Goal: Navigation & Orientation: Find specific page/section

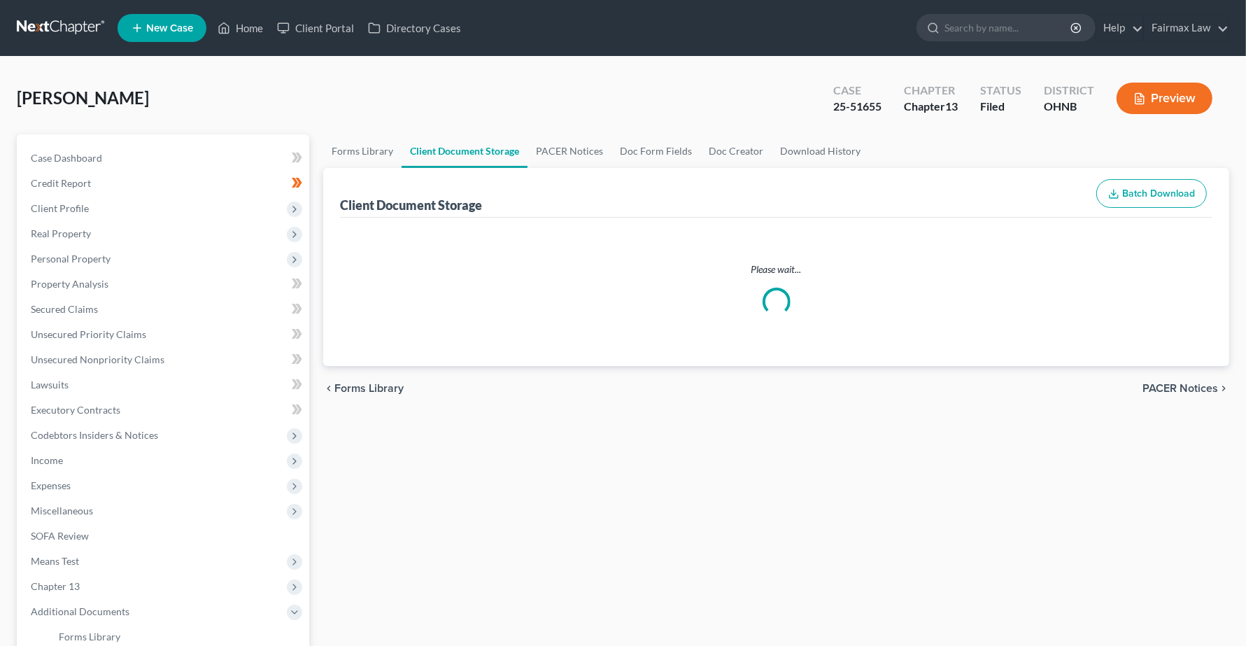
select select "20"
select select "26"
select select "16"
select select "5"
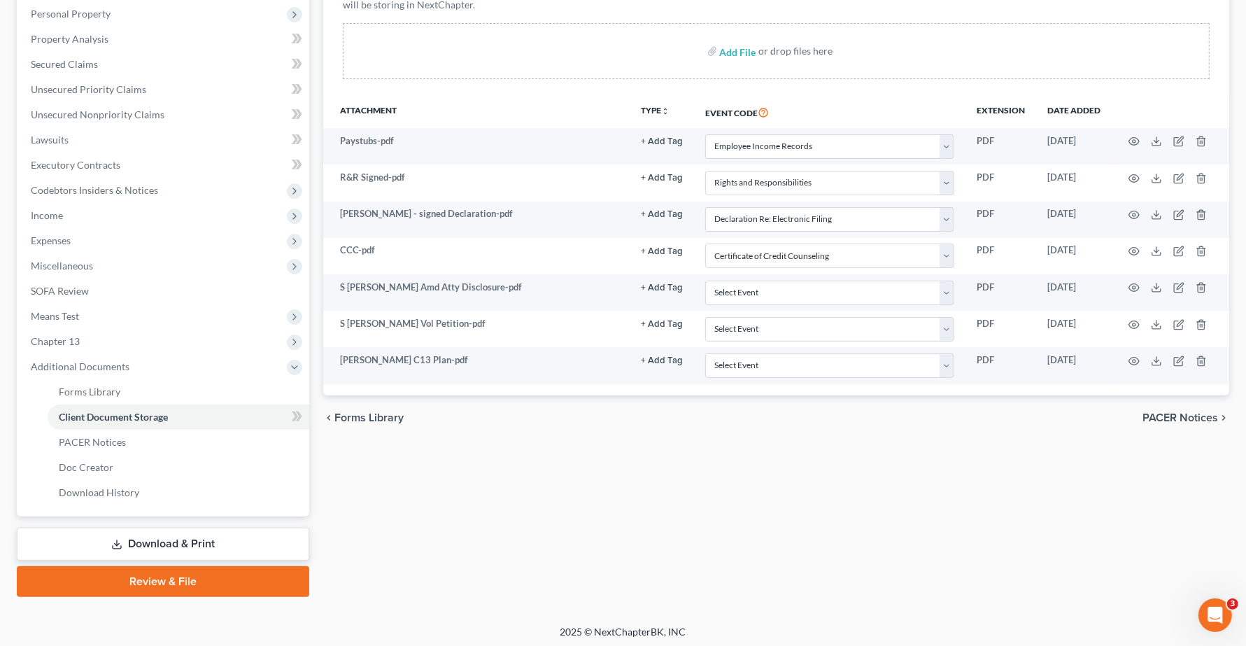
scroll to position [247, 0]
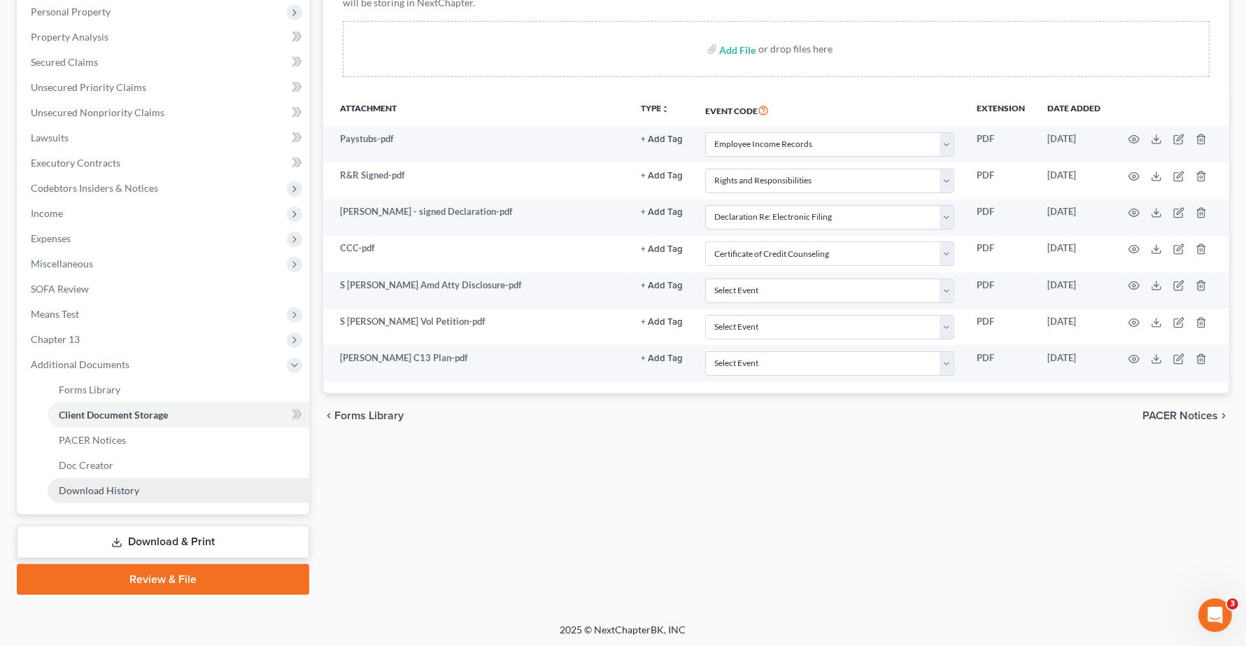
click at [99, 491] on span "Download History" at bounding box center [99, 490] width 80 height 12
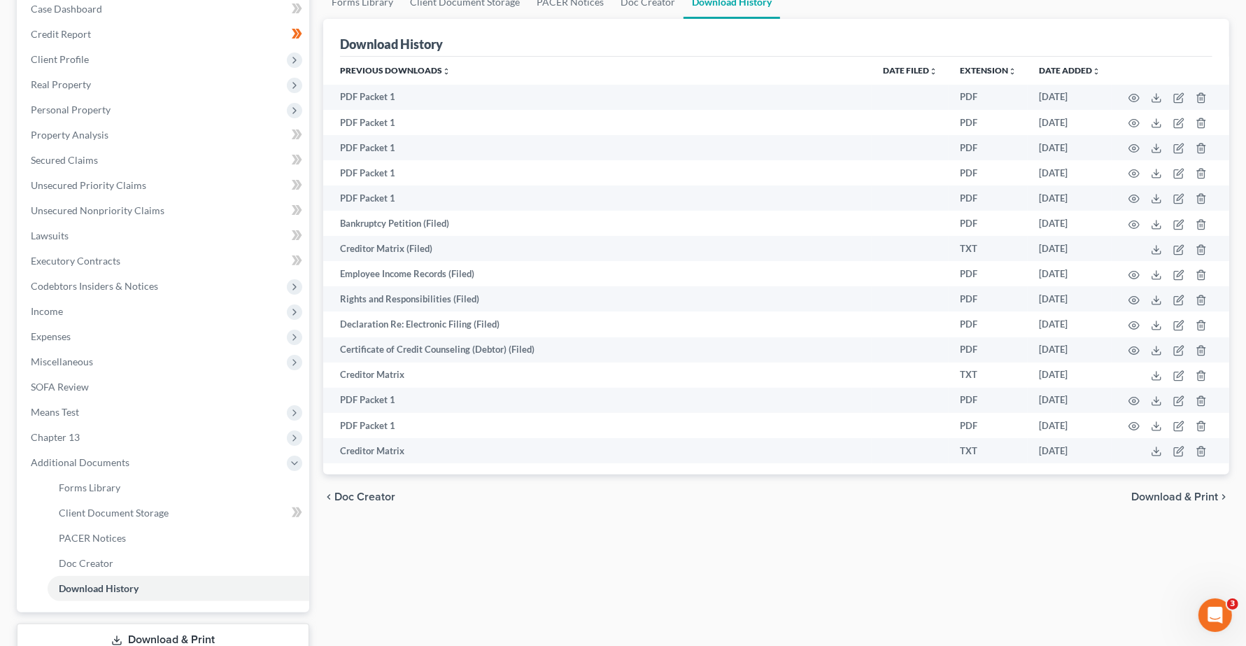
scroll to position [247, 0]
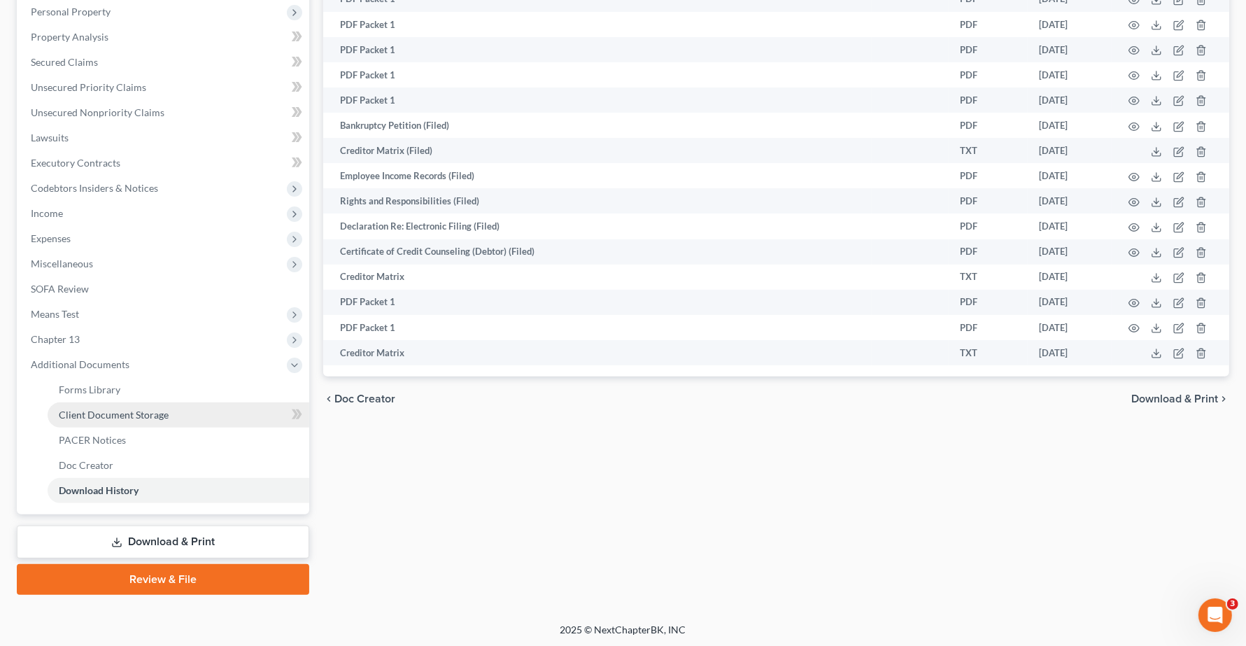
click at [100, 411] on span "Client Document Storage" at bounding box center [114, 415] width 110 height 12
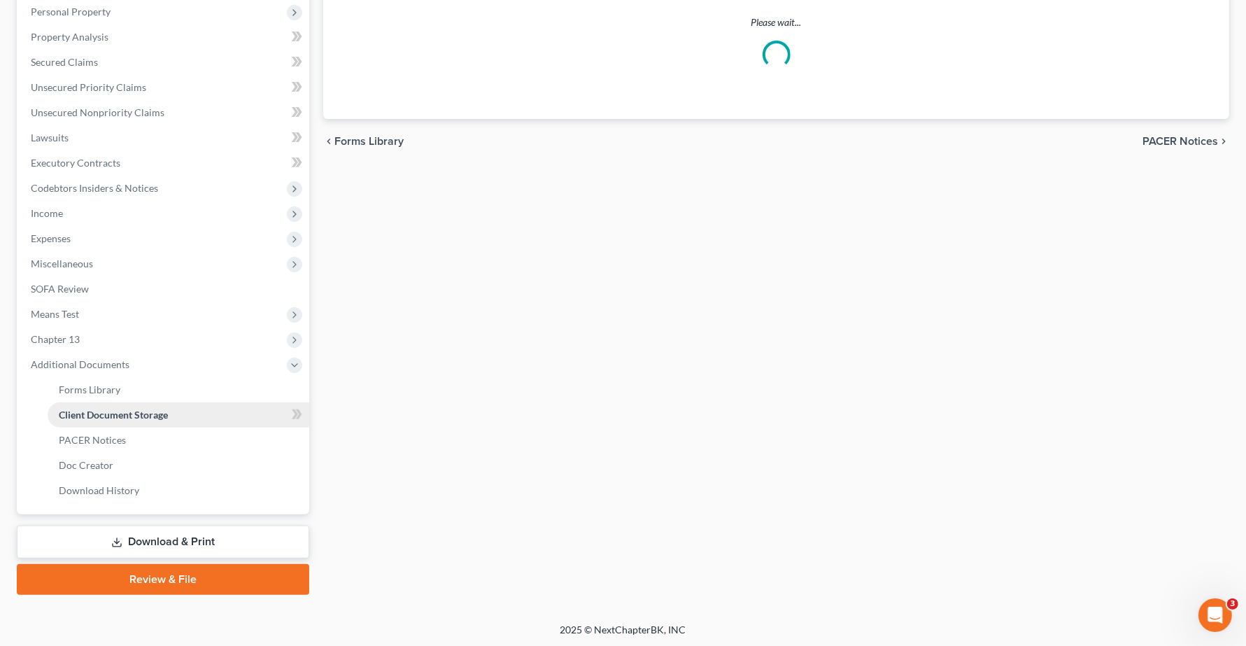
scroll to position [106, 0]
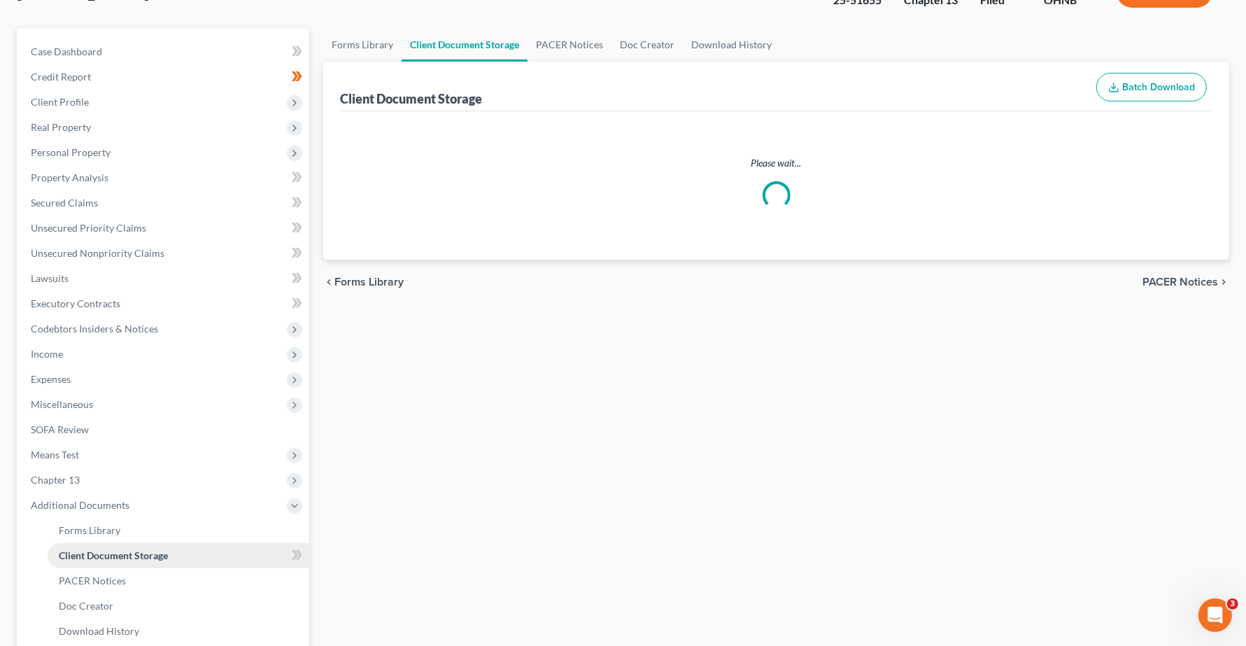
select select "20"
select select "26"
select select "16"
select select "5"
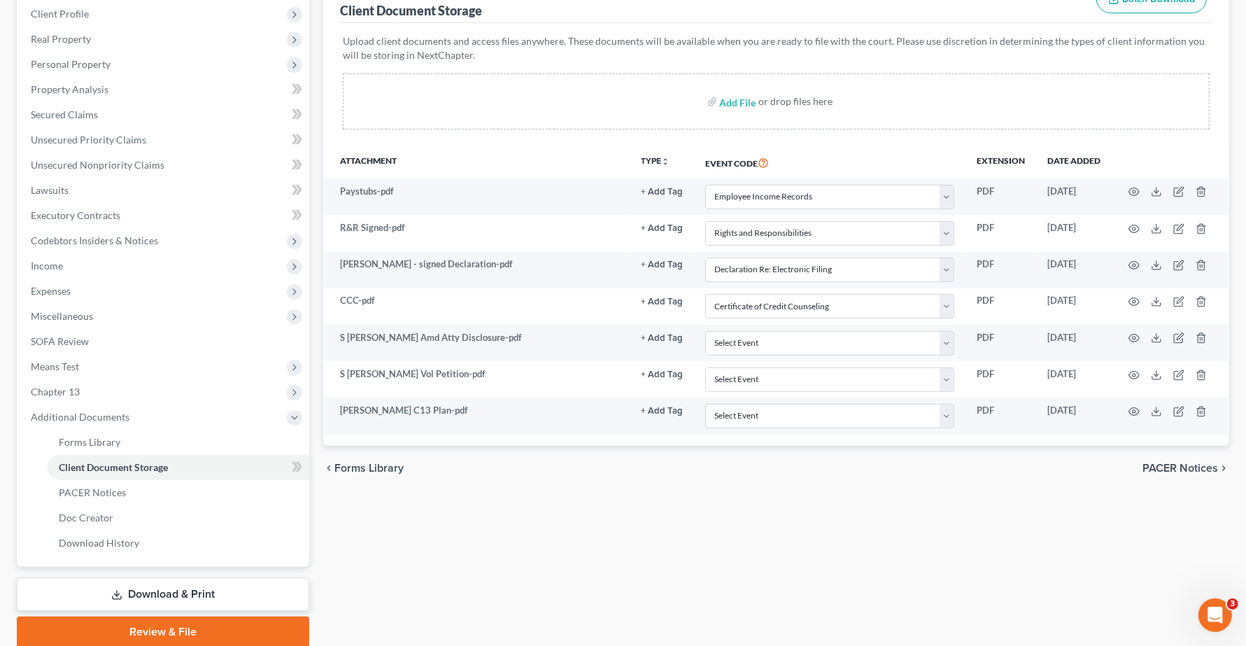
scroll to position [247, 0]
